Goal: Task Accomplishment & Management: Manage account settings

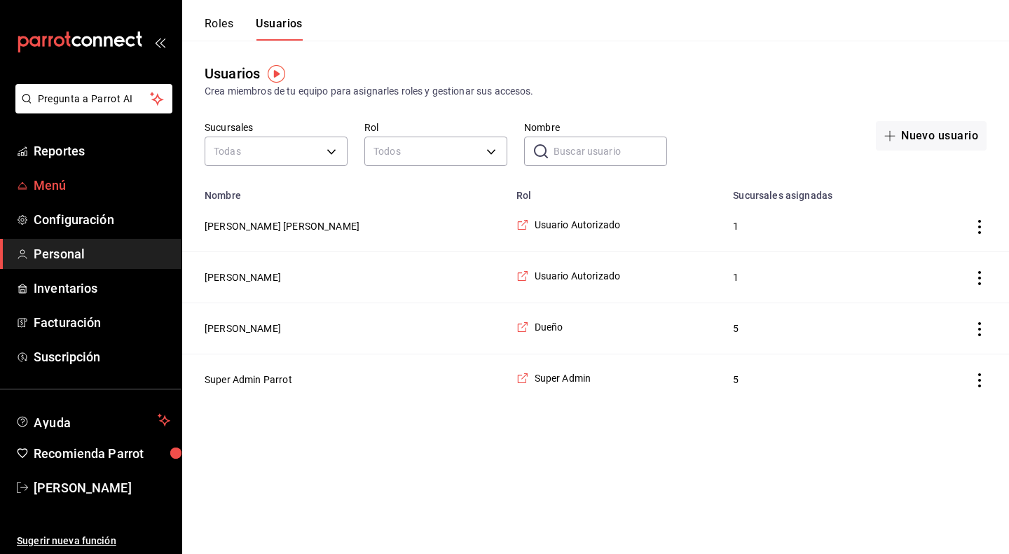
click at [62, 179] on span "Menú" at bounding box center [102, 185] width 137 height 19
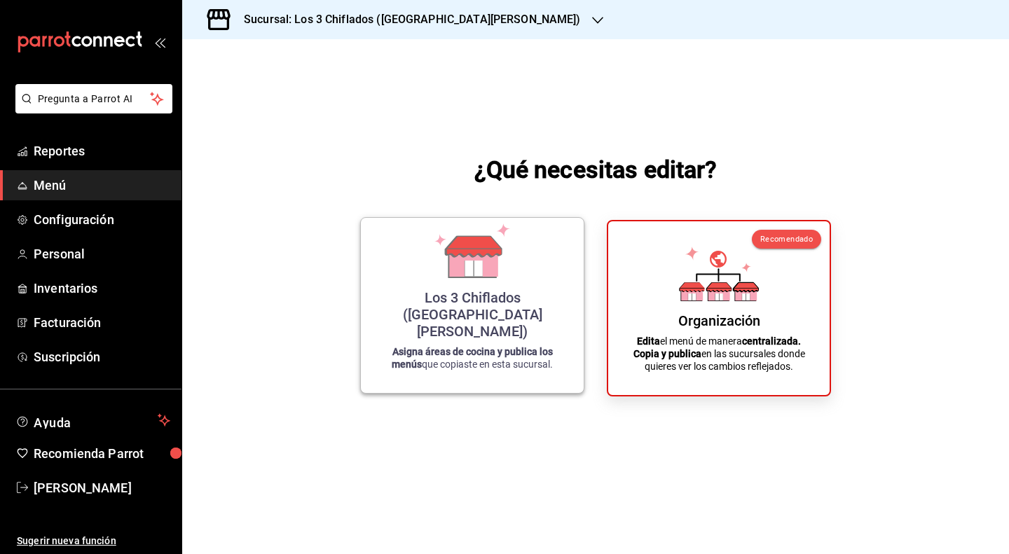
click at [470, 265] on icon at bounding box center [472, 251] width 80 height 55
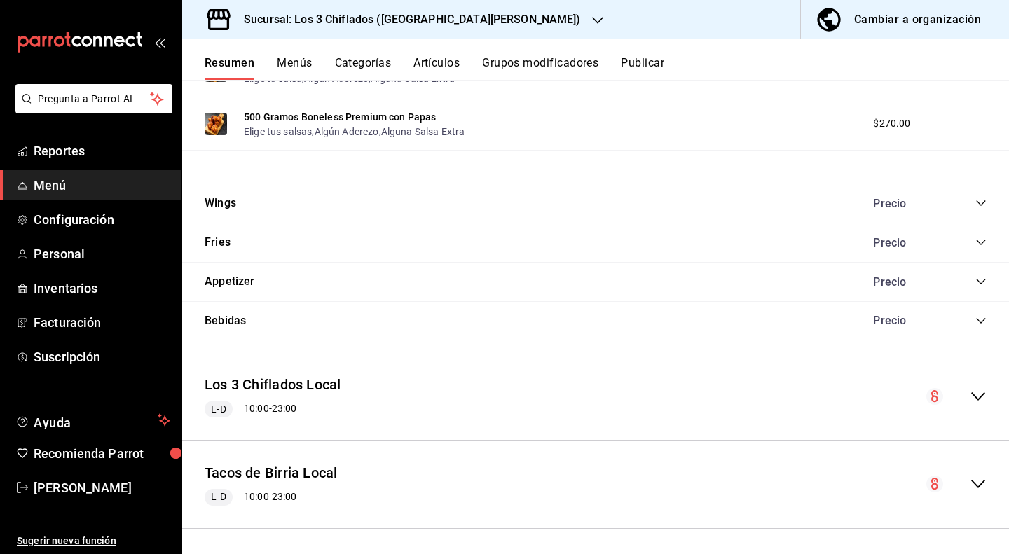
scroll to position [569, 0]
click at [970, 395] on icon "collapse-menu-row" at bounding box center [978, 395] width 17 height 17
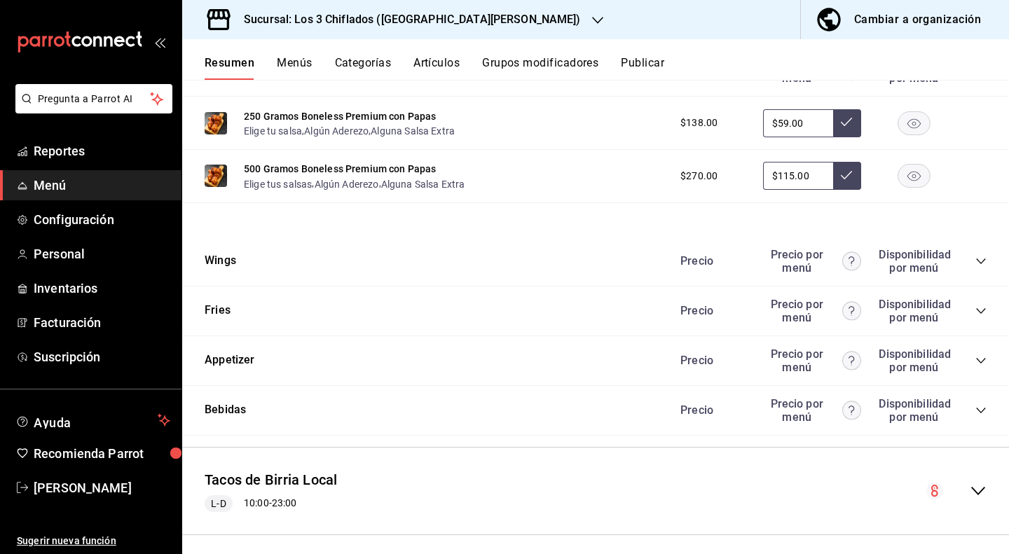
scroll to position [1267, 0]
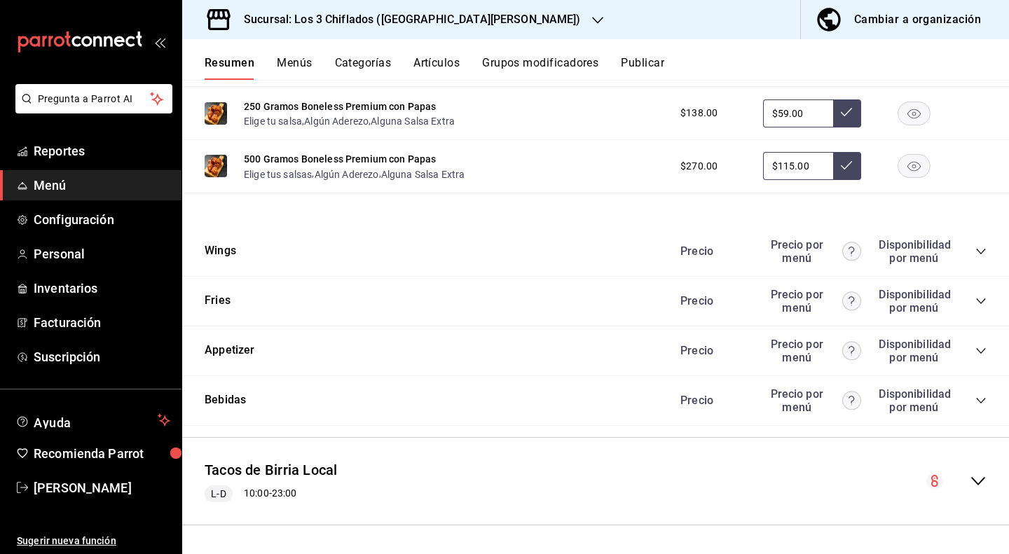
click at [971, 477] on icon "collapse-menu-row" at bounding box center [978, 481] width 17 height 17
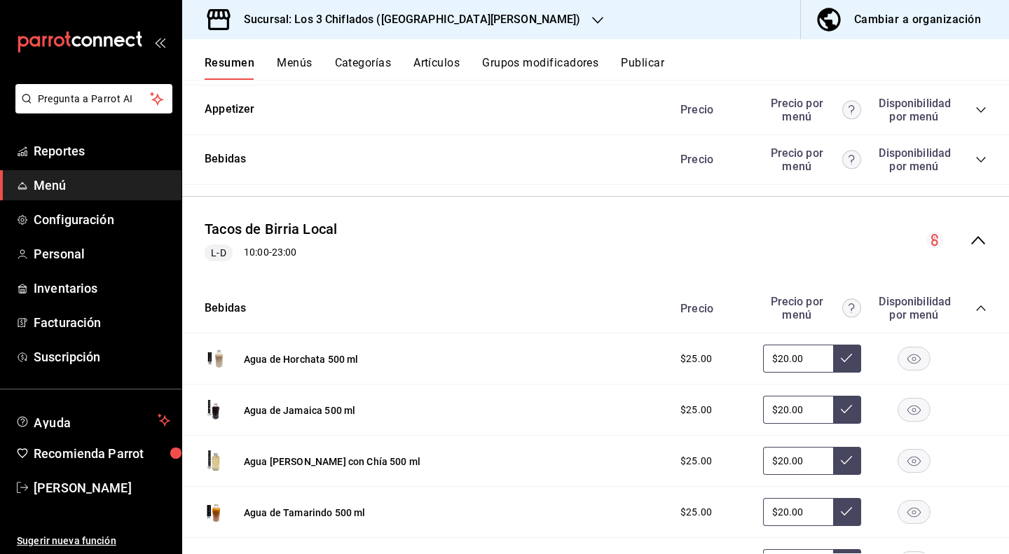
scroll to position [1447, 0]
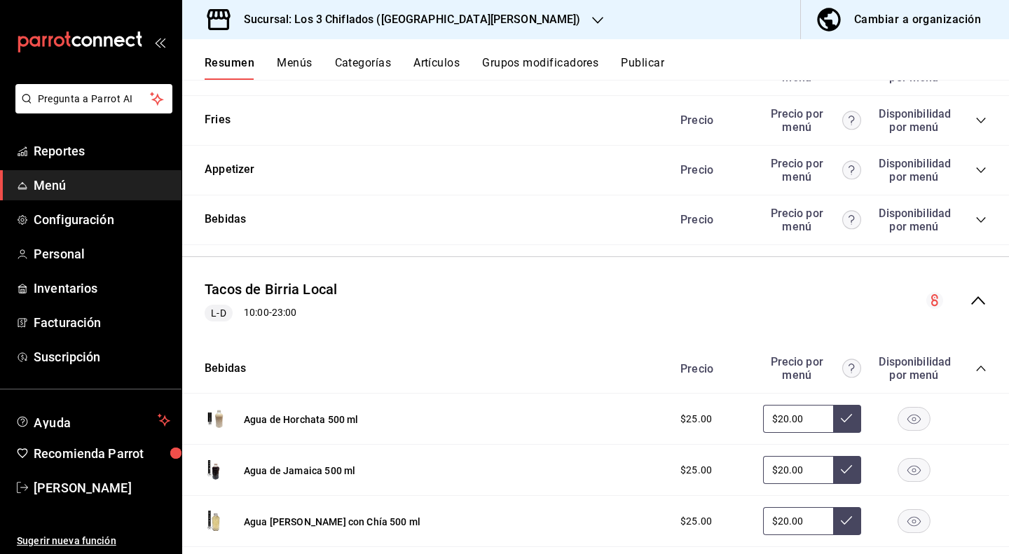
click at [976, 370] on icon "collapse-category-row" at bounding box center [981, 368] width 11 height 11
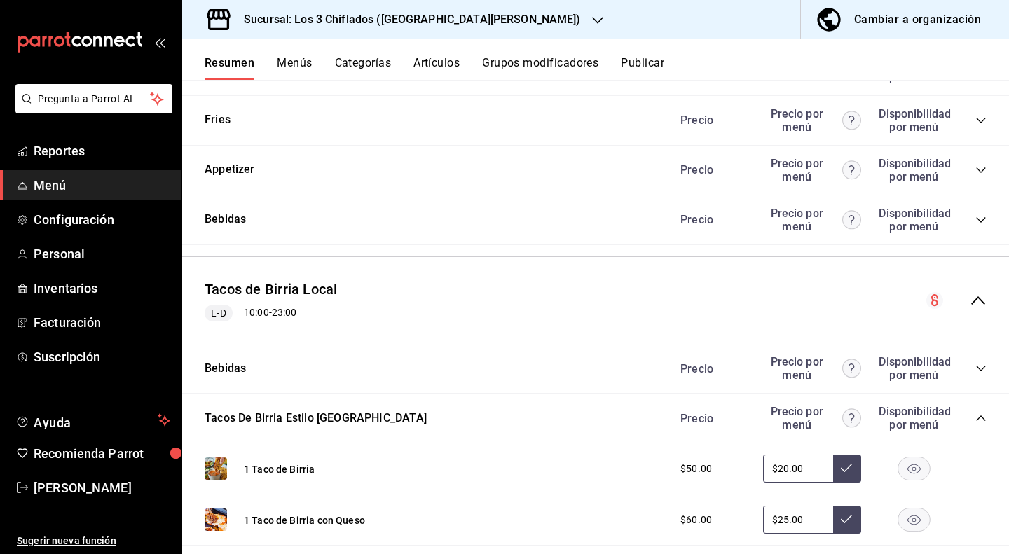
click at [970, 295] on icon "collapse-menu-row" at bounding box center [978, 300] width 17 height 17
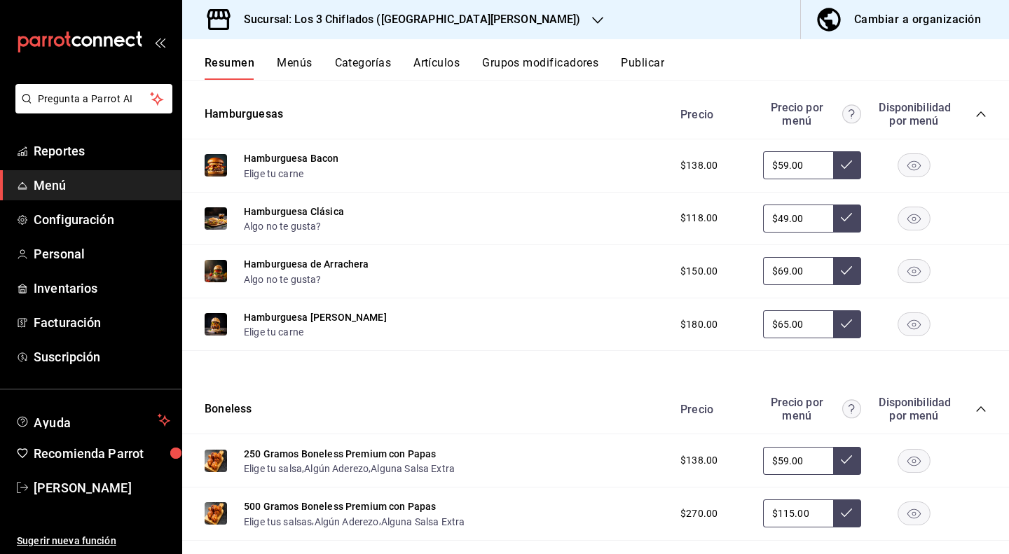
scroll to position [917, 0]
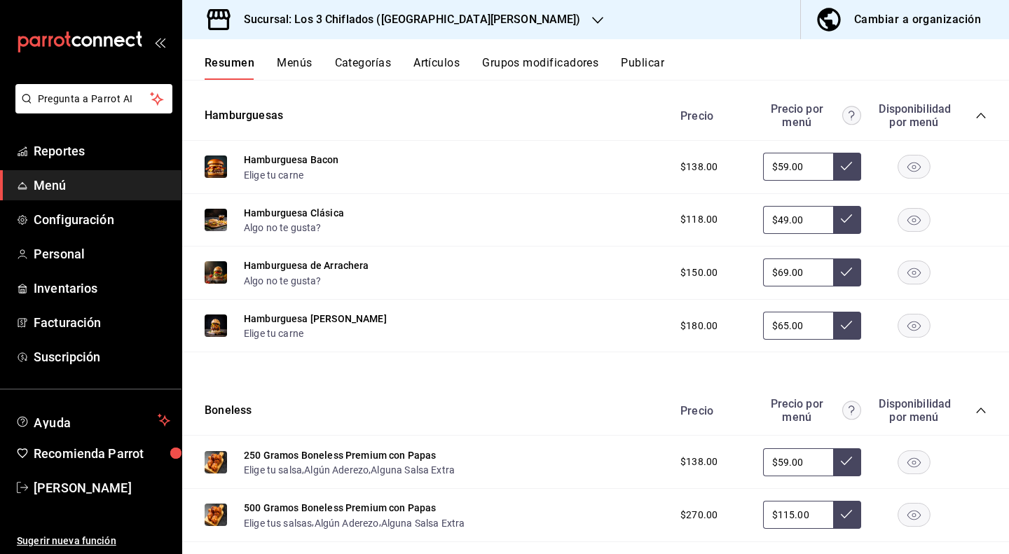
click at [976, 407] on icon "collapse-category-row" at bounding box center [981, 410] width 11 height 11
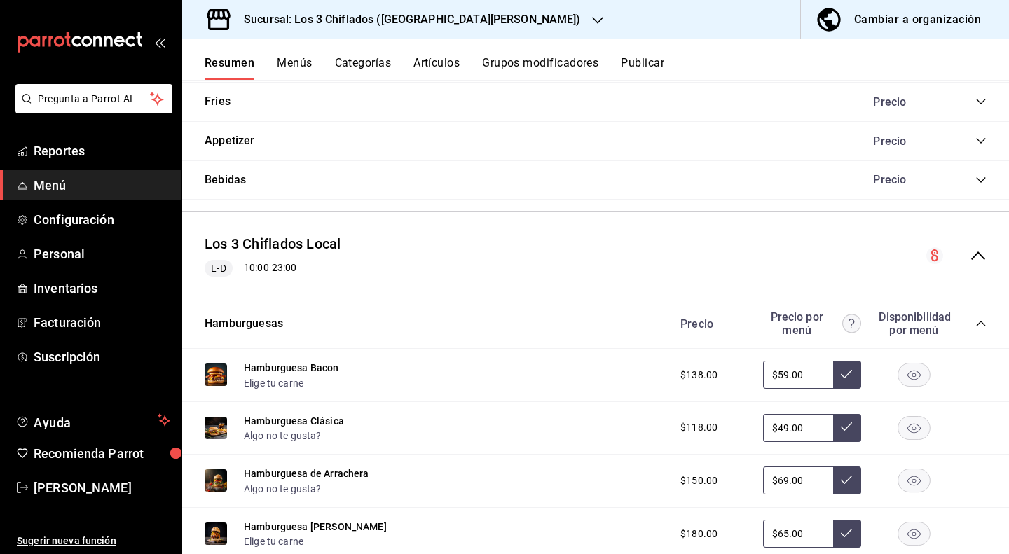
scroll to position [707, 0]
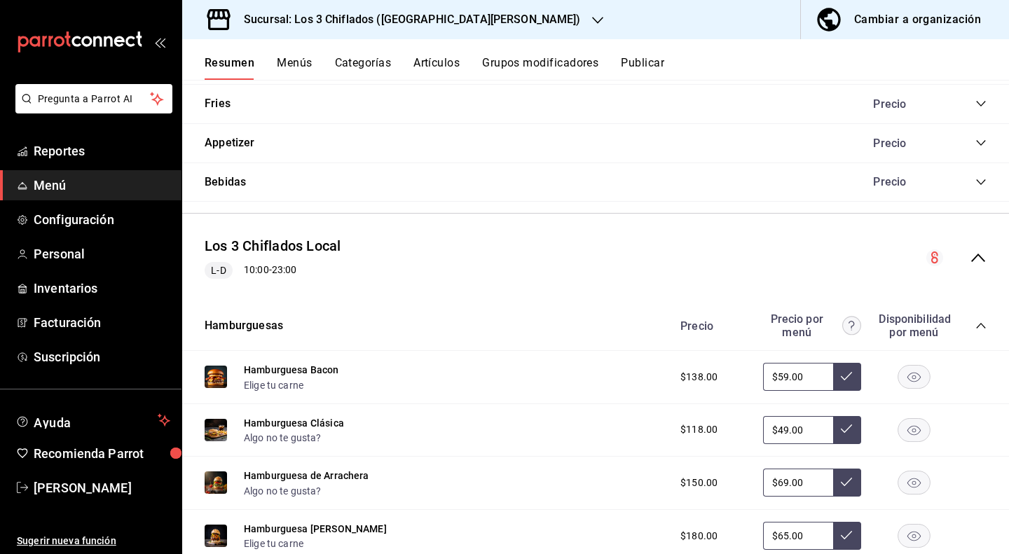
click at [970, 252] on icon "collapse-menu-row" at bounding box center [978, 258] width 17 height 17
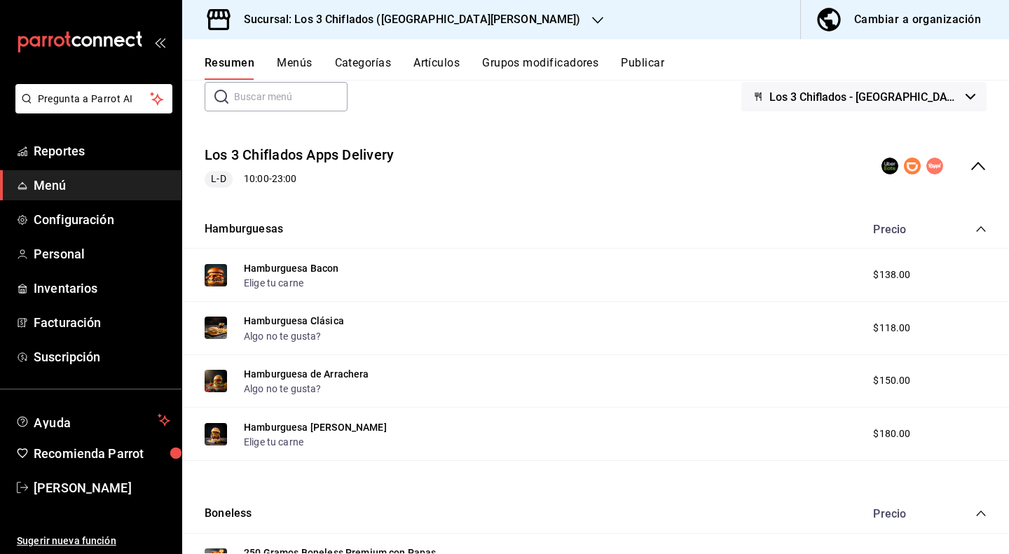
scroll to position [0, 0]
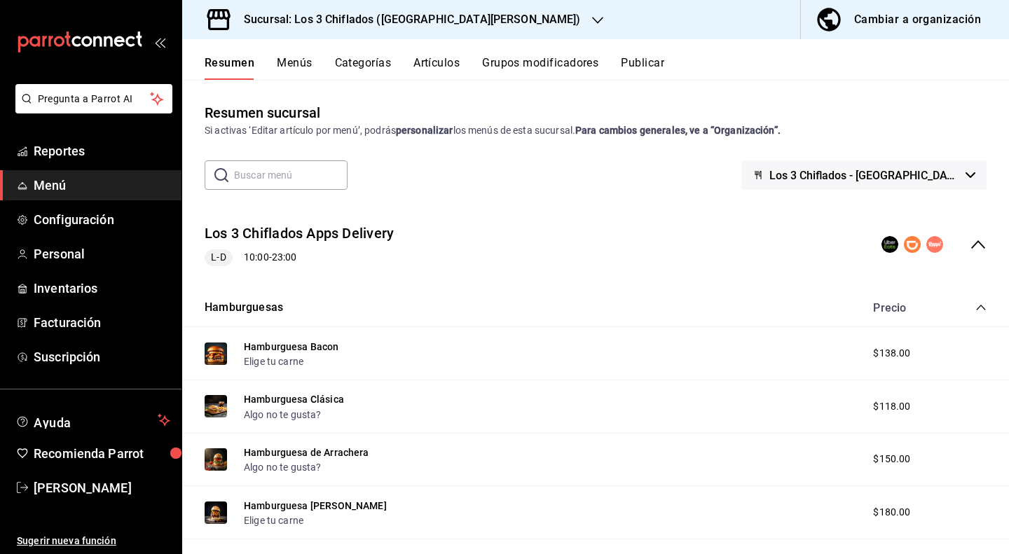
click at [971, 246] on icon "collapse-menu-row" at bounding box center [978, 244] width 14 height 8
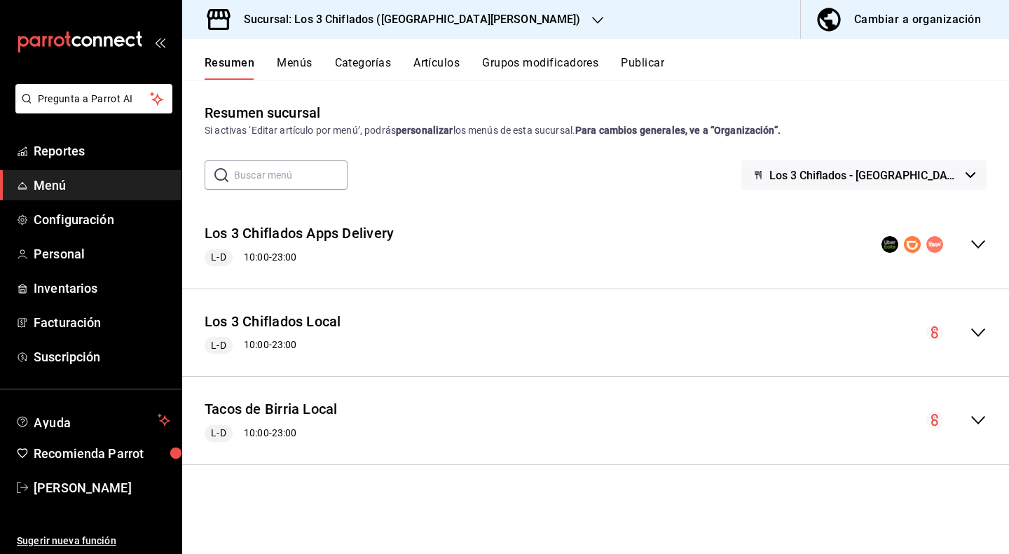
click at [973, 172] on icon "button" at bounding box center [971, 175] width 10 height 6
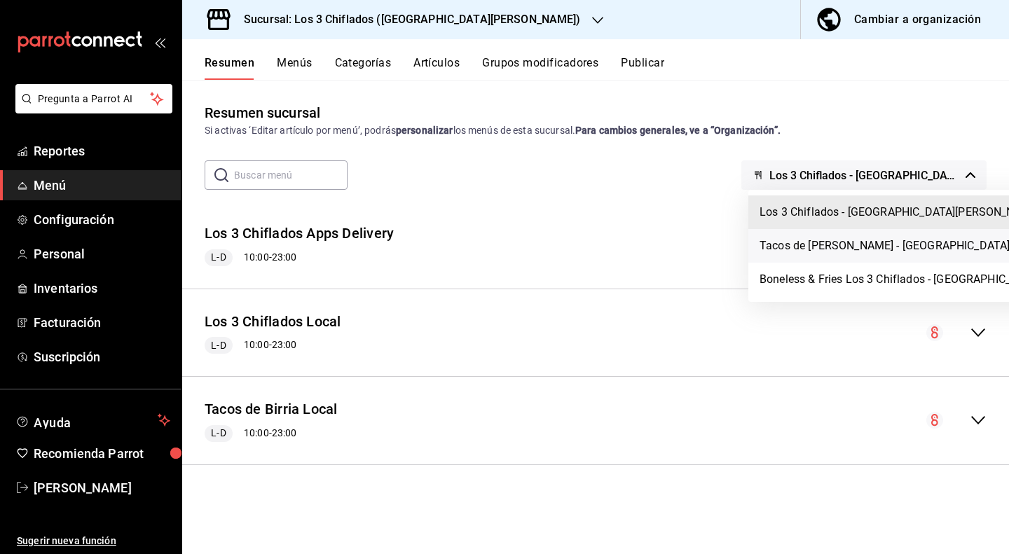
click at [927, 244] on li "Tacos de [PERSON_NAME] - [GEOGRAPHIC_DATA][PERSON_NAME]" at bounding box center [944, 246] width 390 height 34
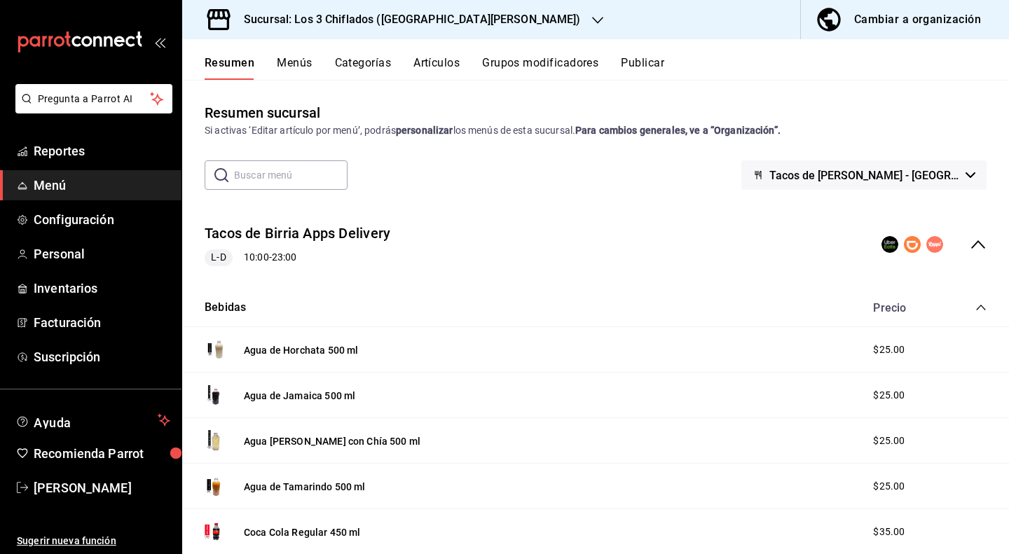
click at [971, 243] on icon "collapse-menu-row" at bounding box center [978, 244] width 17 height 17
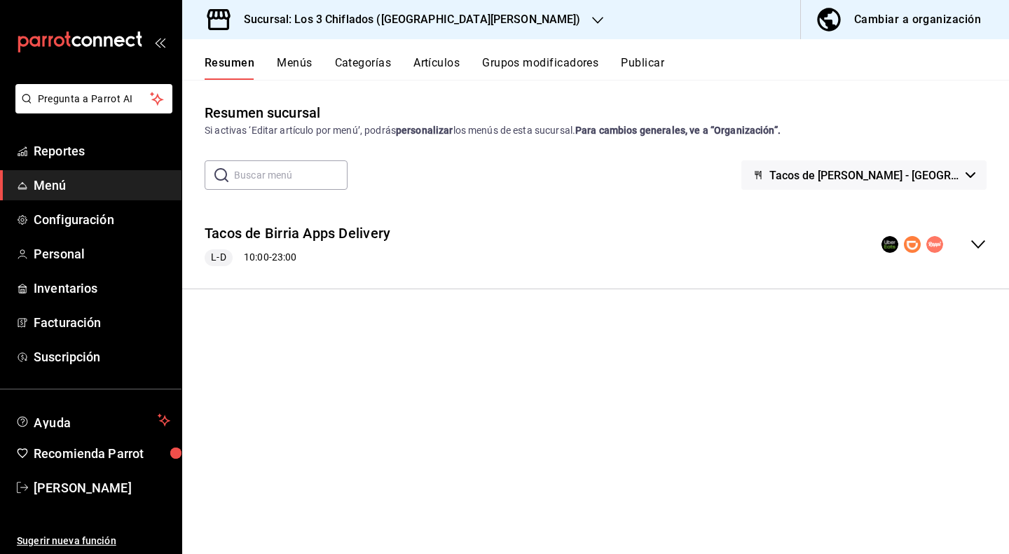
click at [966, 174] on icon "button" at bounding box center [971, 175] width 10 height 6
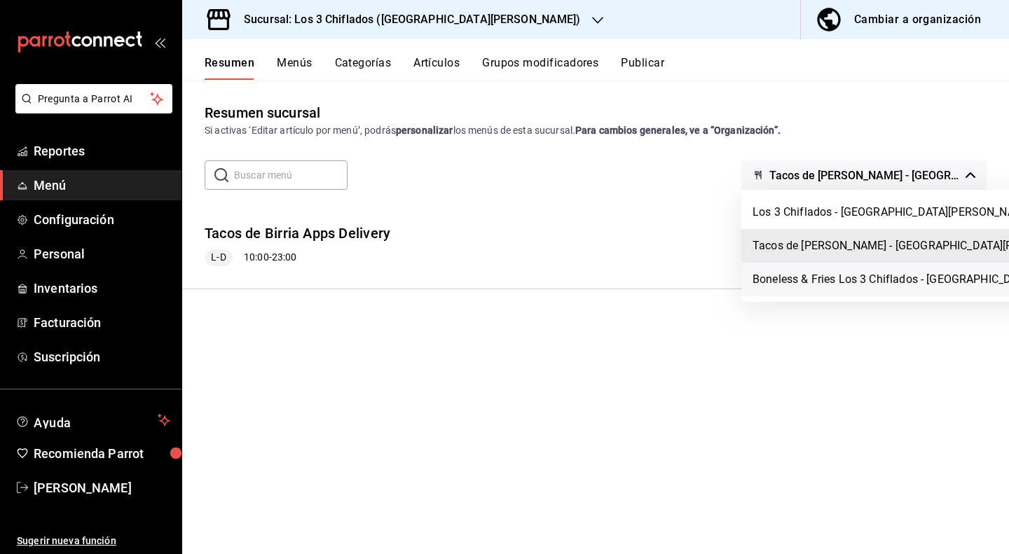
click at [869, 285] on li "Boneless & Fries Los 3 Chiflados - [GEOGRAPHIC_DATA][PERSON_NAME]" at bounding box center [937, 280] width 390 height 34
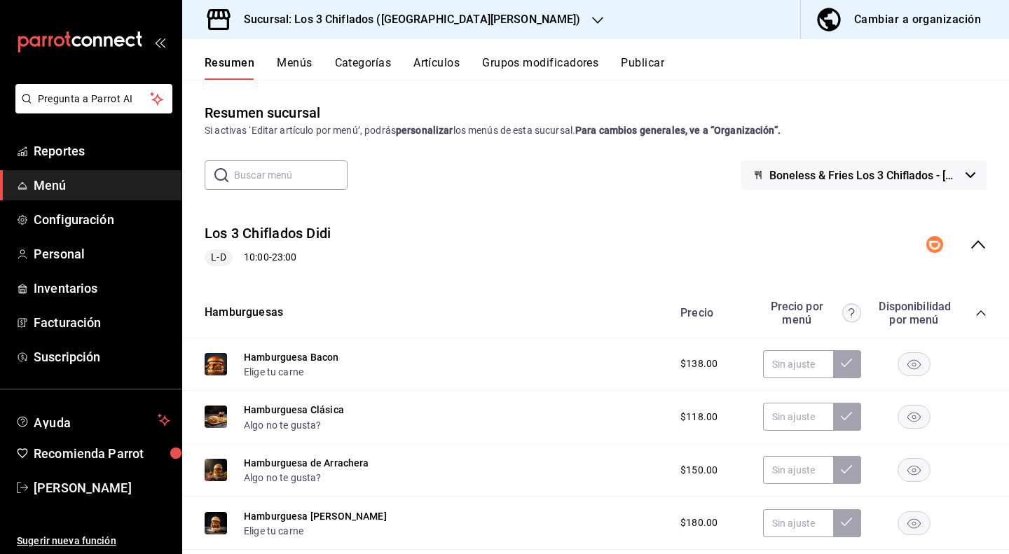
click at [966, 175] on icon "button" at bounding box center [971, 175] width 10 height 6
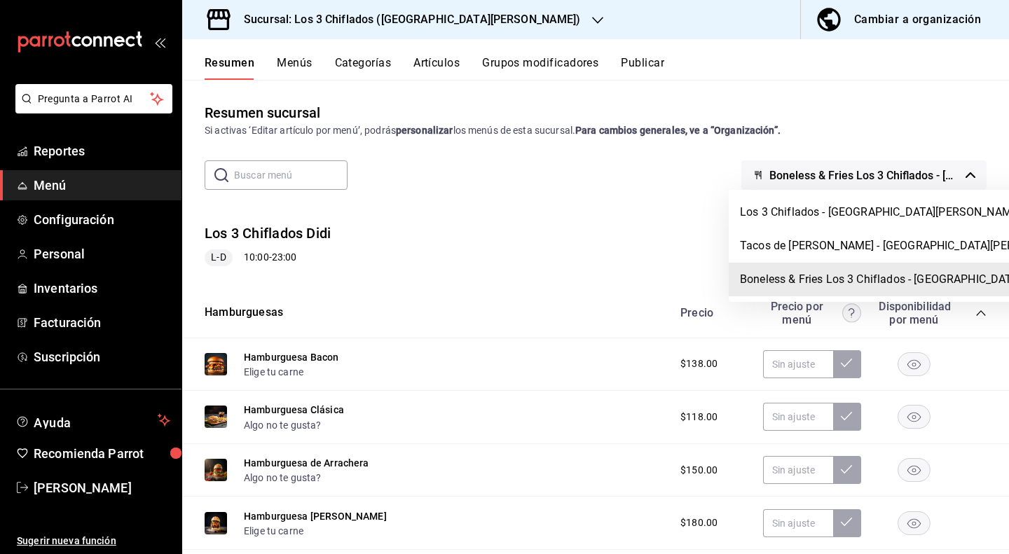
click at [956, 181] on div at bounding box center [504, 277] width 1009 height 554
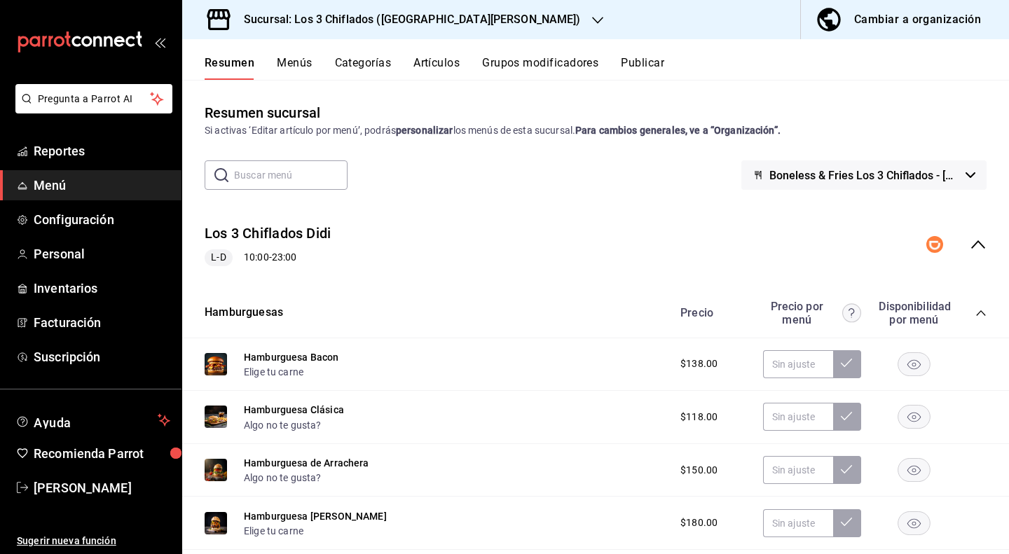
click at [970, 243] on icon "collapse-menu-row" at bounding box center [978, 244] width 17 height 17
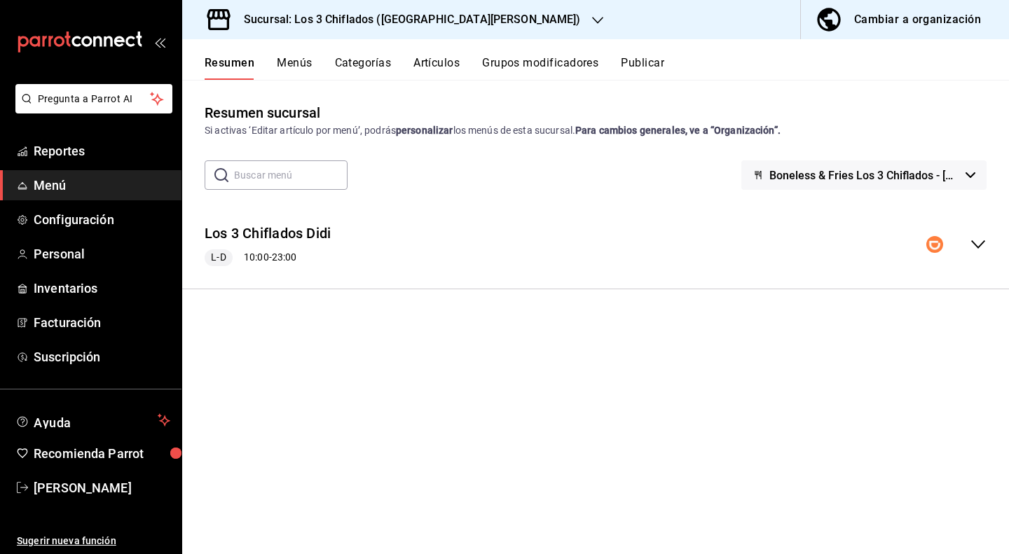
click at [592, 15] on icon "button" at bounding box center [597, 20] width 11 height 11
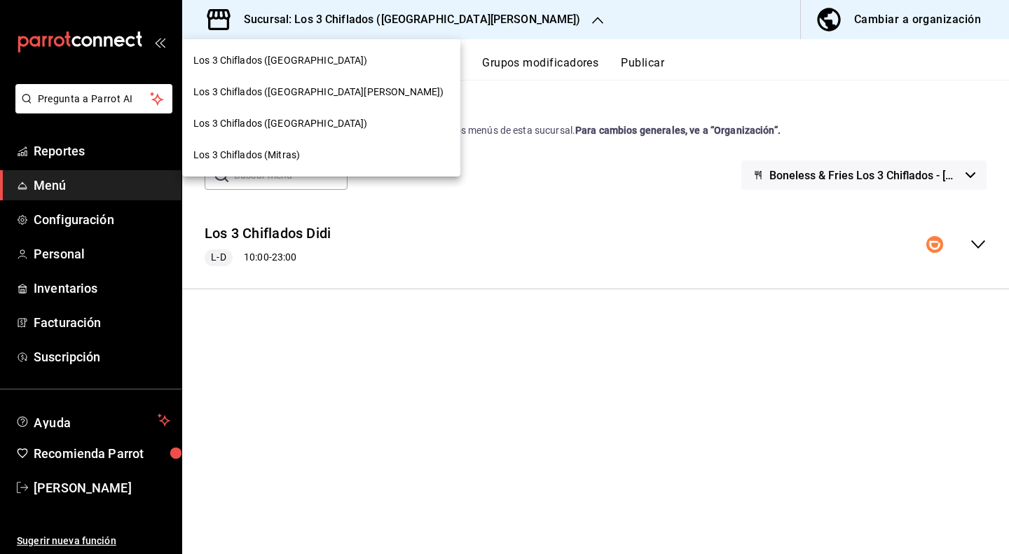
click at [306, 131] on div "Los 3 Chiflados ([GEOGRAPHIC_DATA])" at bounding box center [321, 124] width 278 height 32
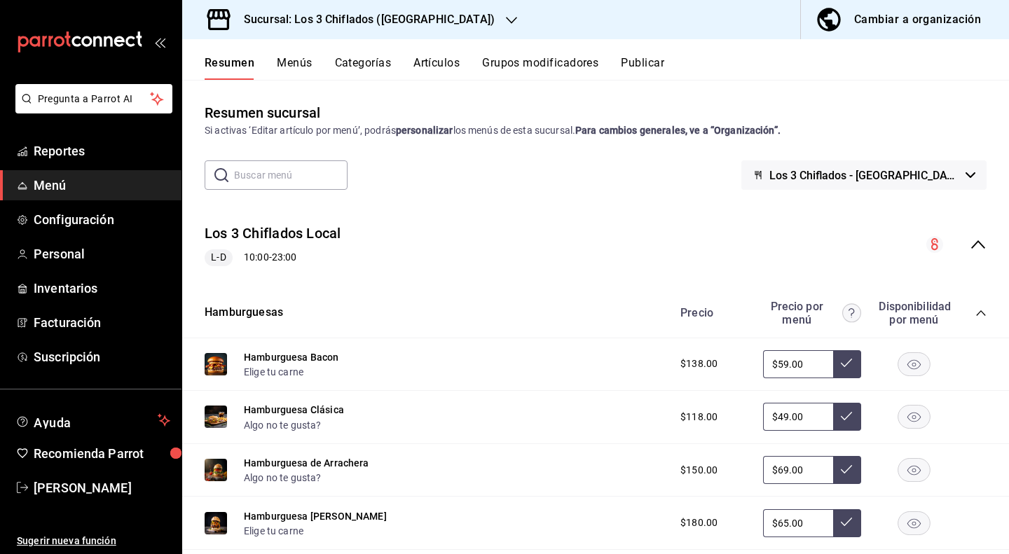
click at [306, 62] on button "Menús" at bounding box center [294, 68] width 35 height 24
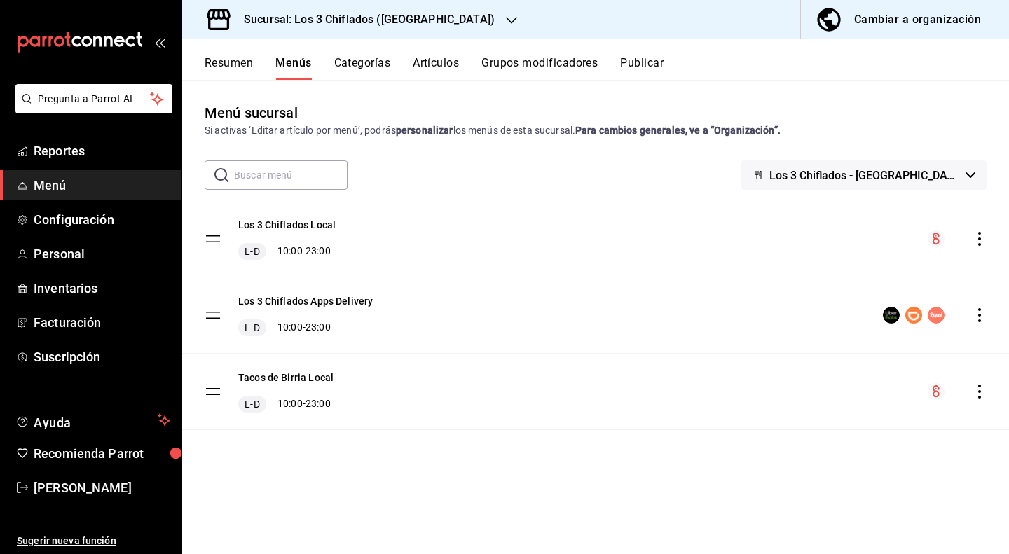
click at [982, 318] on icon "actions" at bounding box center [980, 315] width 14 height 14
click at [291, 308] on div at bounding box center [504, 277] width 1009 height 554
click at [332, 308] on button "Los 3 Chiflados Apps Delivery" at bounding box center [305, 301] width 135 height 14
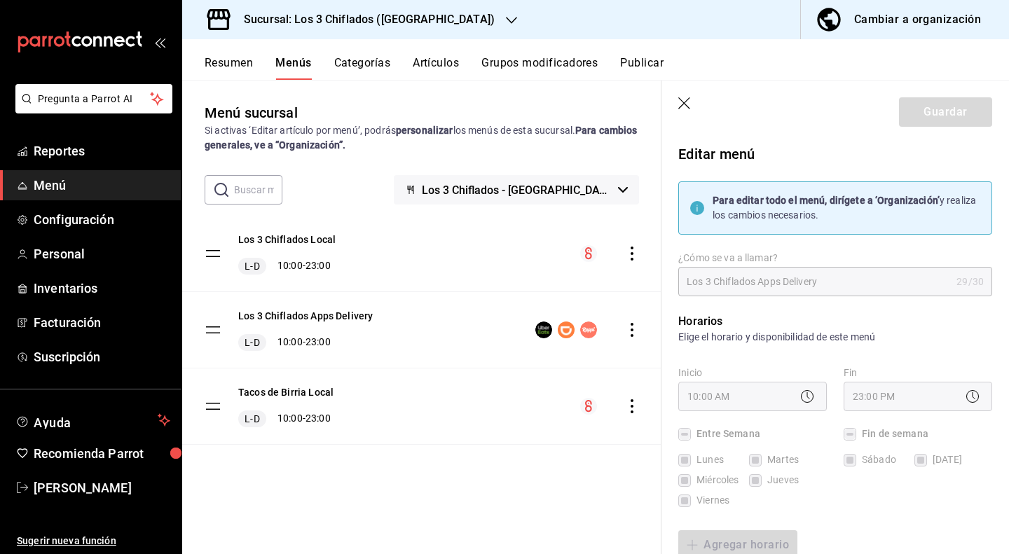
click at [802, 402] on icon at bounding box center [807, 396] width 17 height 17
click at [681, 101] on icon "button" at bounding box center [686, 104] width 14 height 14
checkbox input "false"
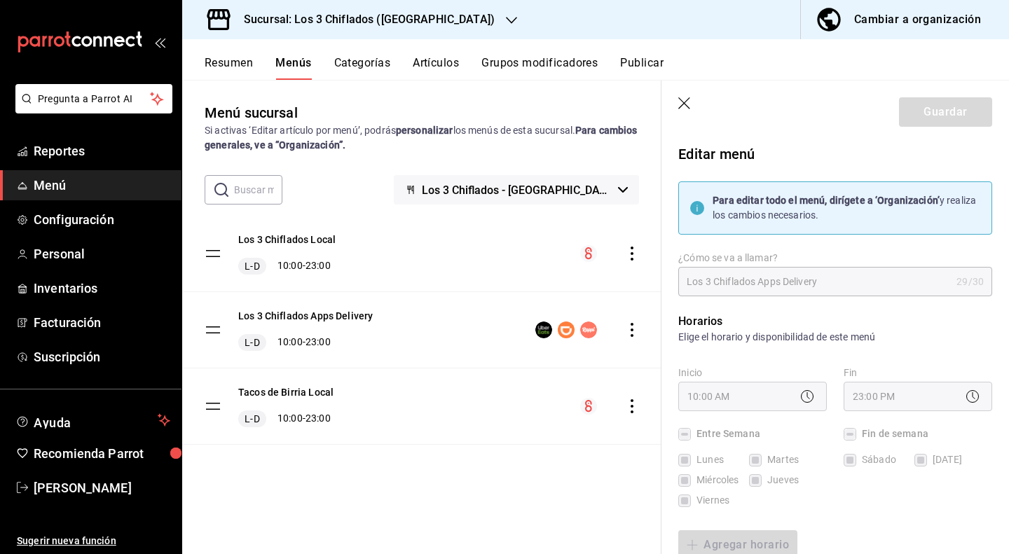
type input "1758991789157"
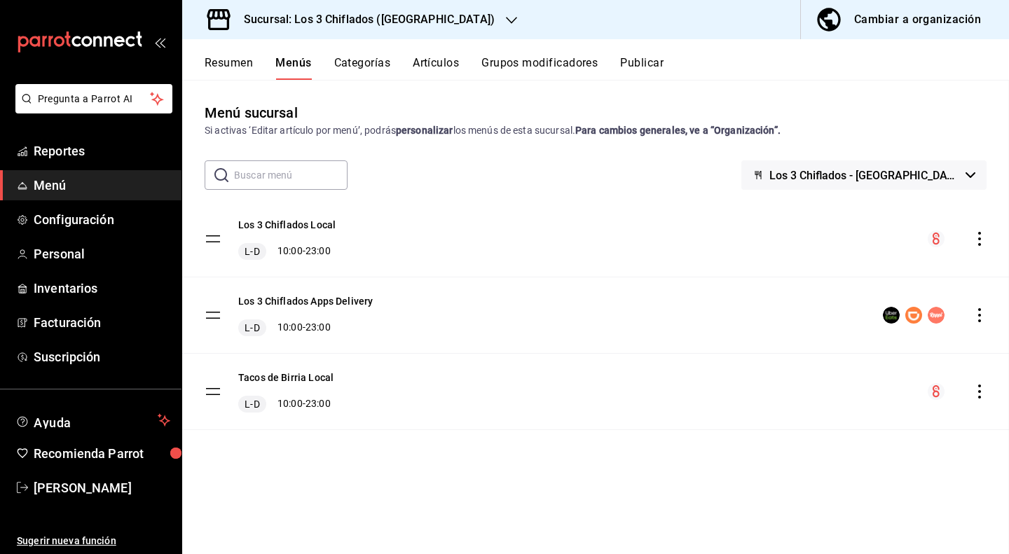
checkbox input "false"
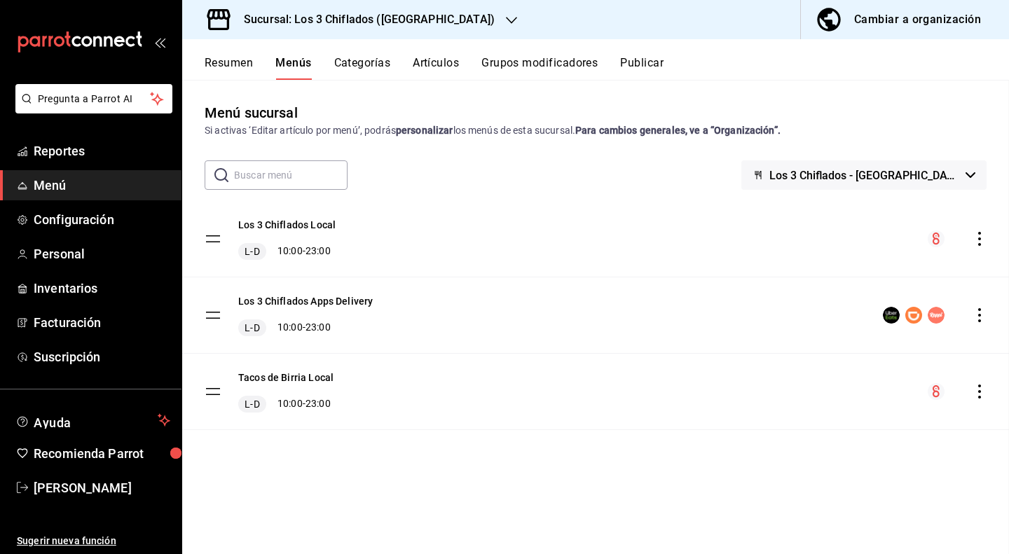
checkbox input "false"
click at [939, 13] on div "Cambiar a organización" at bounding box center [917, 20] width 127 height 20
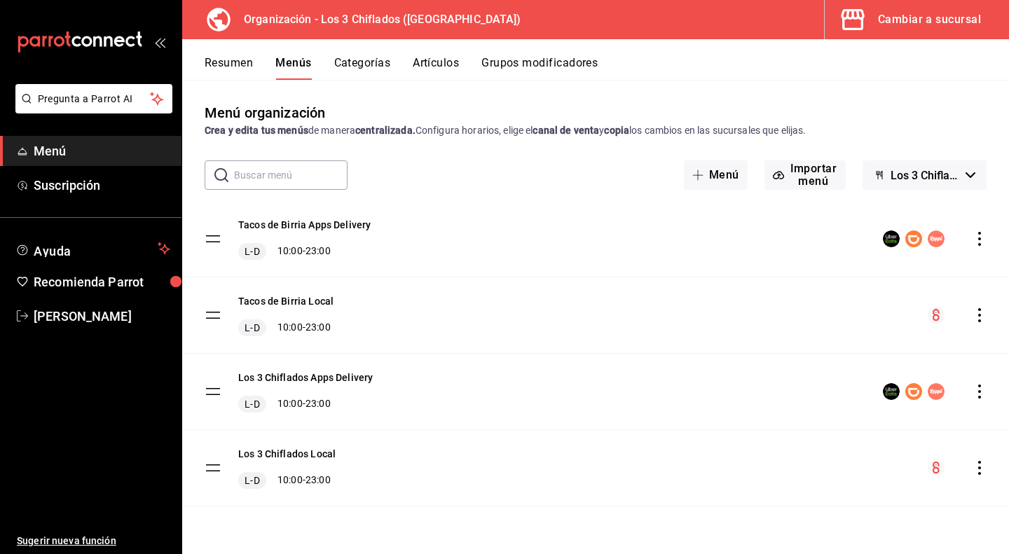
click at [904, 25] on div "Cambiar a sucursal" at bounding box center [929, 20] width 103 height 20
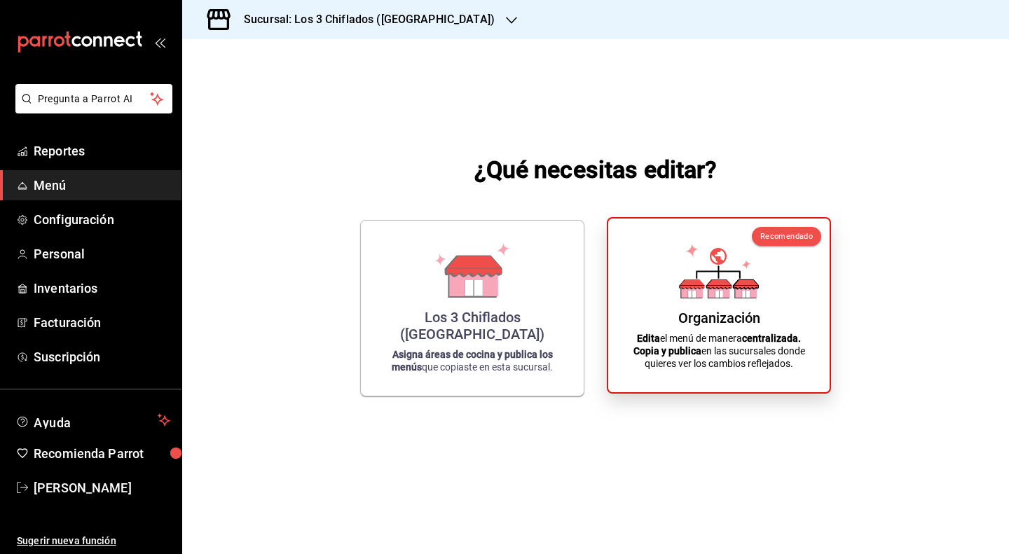
click at [723, 273] on icon at bounding box center [719, 271] width 80 height 55
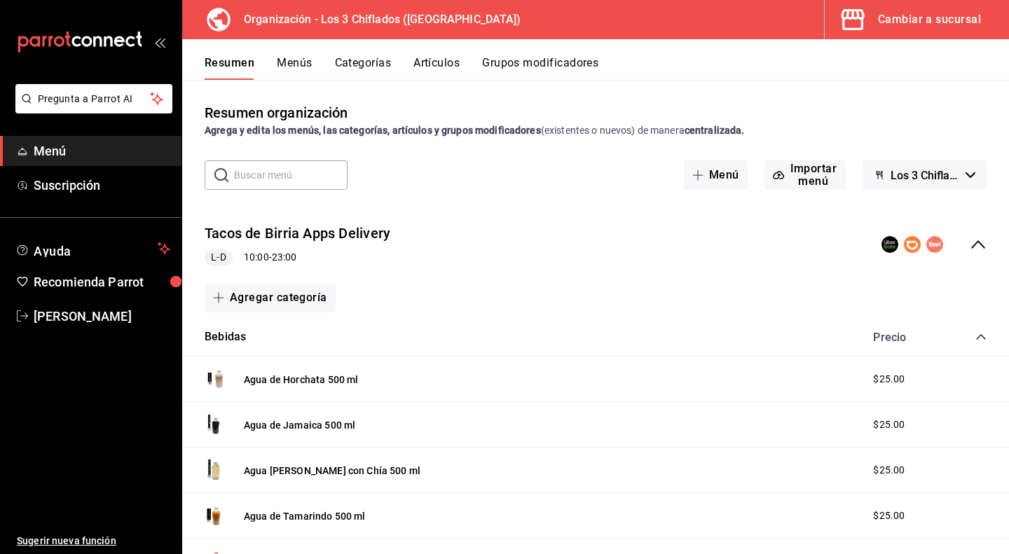
click at [924, 17] on div "Cambiar a sucursal" at bounding box center [929, 20] width 103 height 20
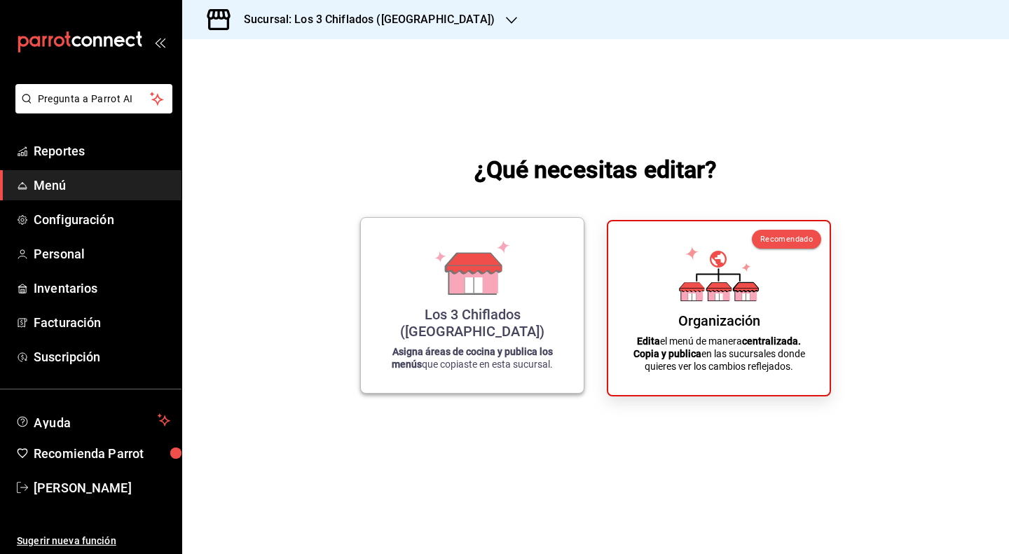
click at [526, 319] on div "Los 3 Chiflados (Guadalupe) Asigna áreas de cocina y publica los menús que copi…" at bounding box center [472, 305] width 189 height 153
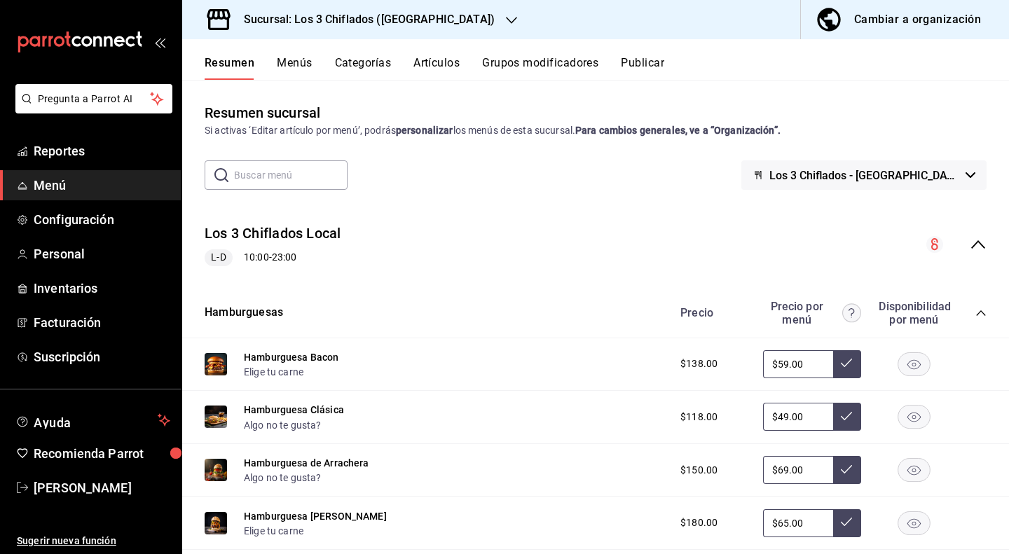
click at [506, 13] on div at bounding box center [511, 20] width 11 height 15
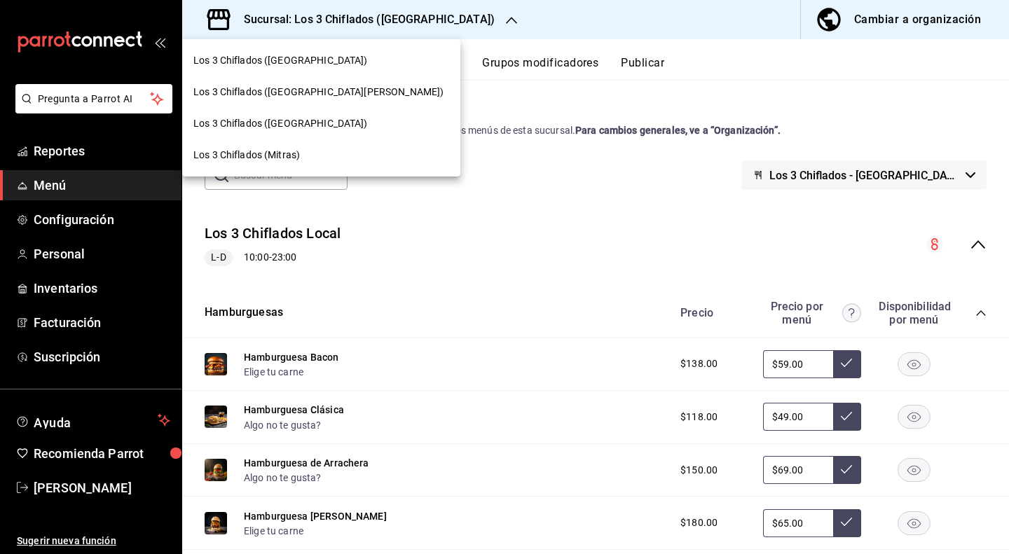
click at [283, 64] on span "Los 3 Chiflados ([GEOGRAPHIC_DATA])" at bounding box center [280, 60] width 175 height 15
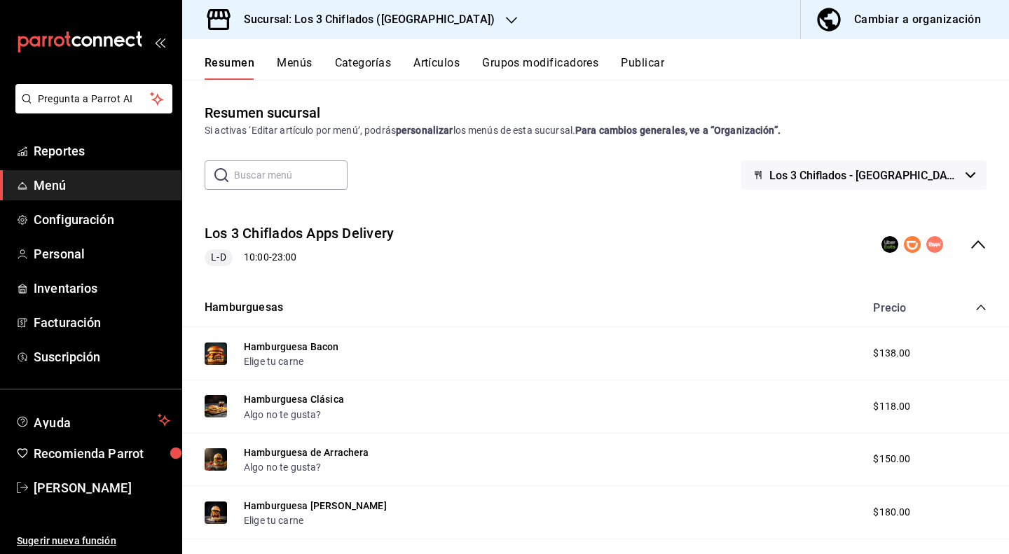
click at [971, 242] on icon "collapse-menu-row" at bounding box center [978, 244] width 14 height 8
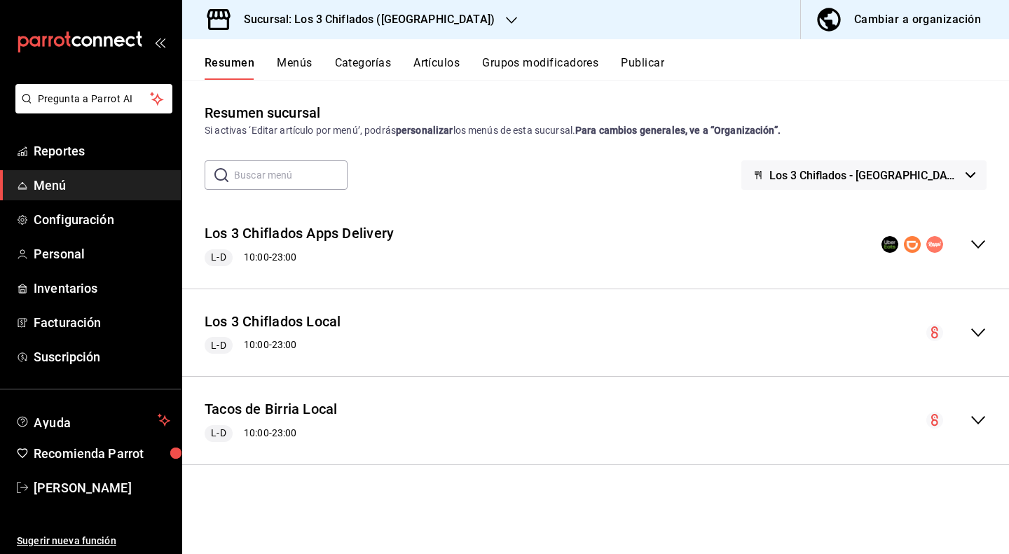
click at [292, 67] on button "Menús" at bounding box center [294, 68] width 35 height 24
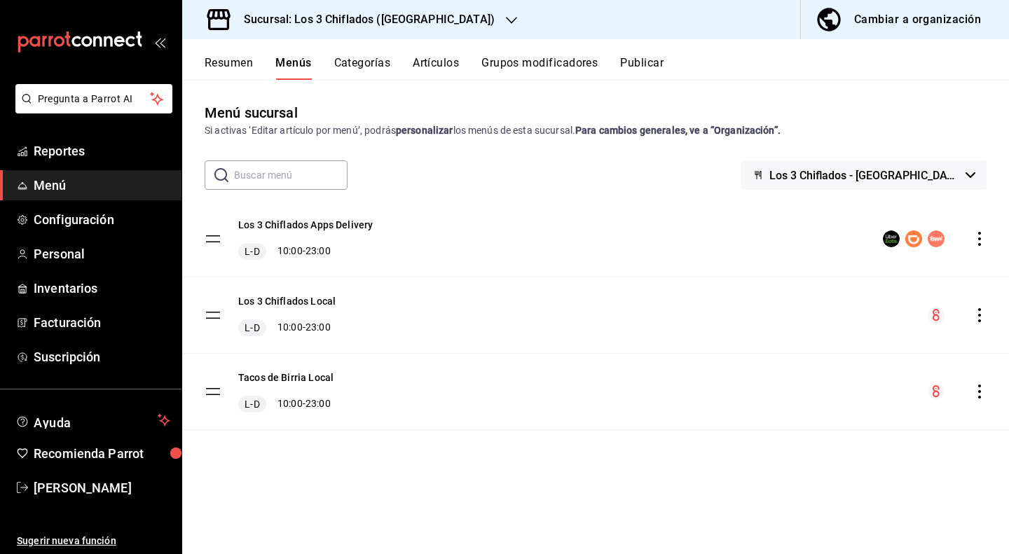
click at [207, 240] on tbody "Los 3 Chiflados Apps Delivery L-D 10:00 - 23:00 Los 3 Chiflados Local L-D 10:00…" at bounding box center [595, 315] width 827 height 229
click at [323, 252] on div "L-D 10:00 - 23:00" at bounding box center [305, 251] width 135 height 17
click at [976, 239] on icon "actions" at bounding box center [980, 239] width 14 height 14
click at [592, 260] on div at bounding box center [504, 277] width 1009 height 554
drag, startPoint x: 321, startPoint y: 252, endPoint x: 278, endPoint y: 247, distance: 43.7
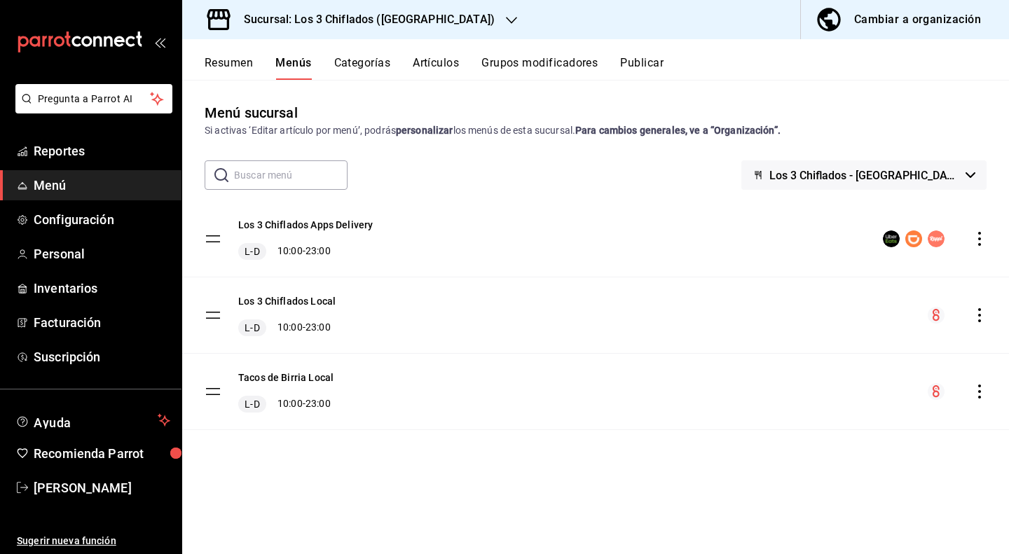
click at [321, 252] on div "L-D 10:00 - 23:00" at bounding box center [305, 251] width 135 height 17
click at [278, 247] on div "L-D 10:00 - 23:00" at bounding box center [305, 251] width 135 height 17
click at [259, 250] on span "L-D" at bounding box center [252, 252] width 20 height 14
click at [362, 60] on button "Categorías" at bounding box center [362, 68] width 57 height 24
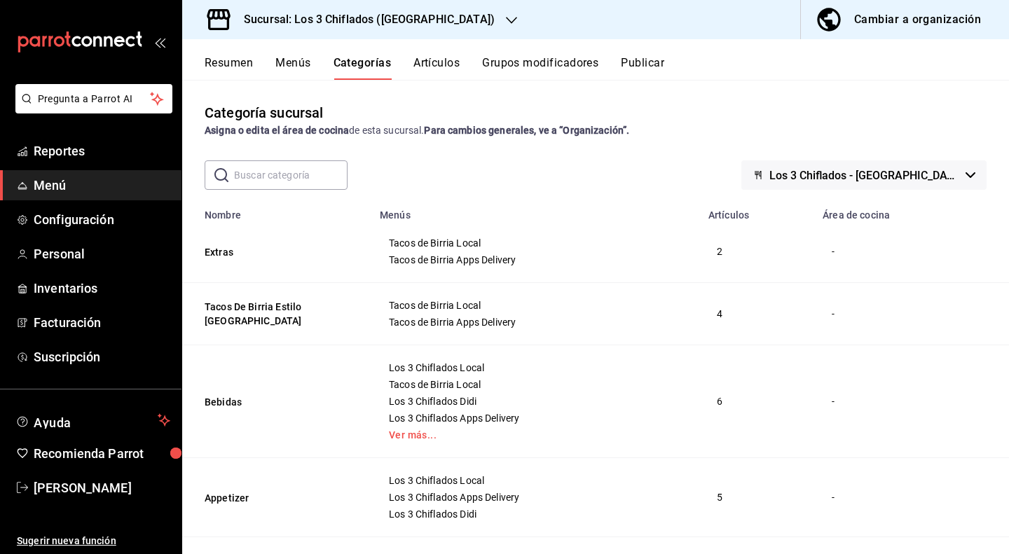
click at [279, 77] on button "Menús" at bounding box center [292, 68] width 35 height 24
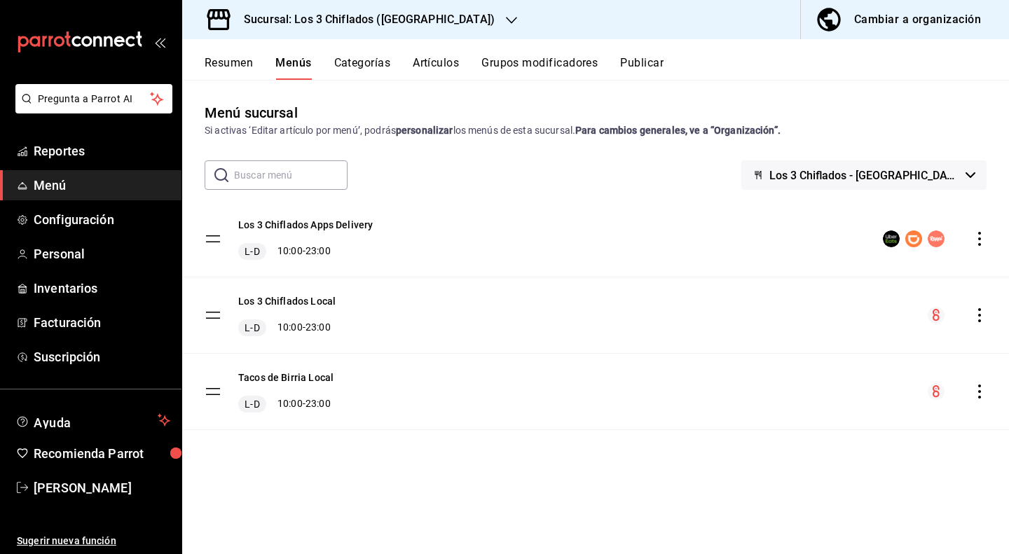
click at [233, 60] on button "Resumen" at bounding box center [229, 68] width 48 height 24
